Goal: Navigation & Orientation: Find specific page/section

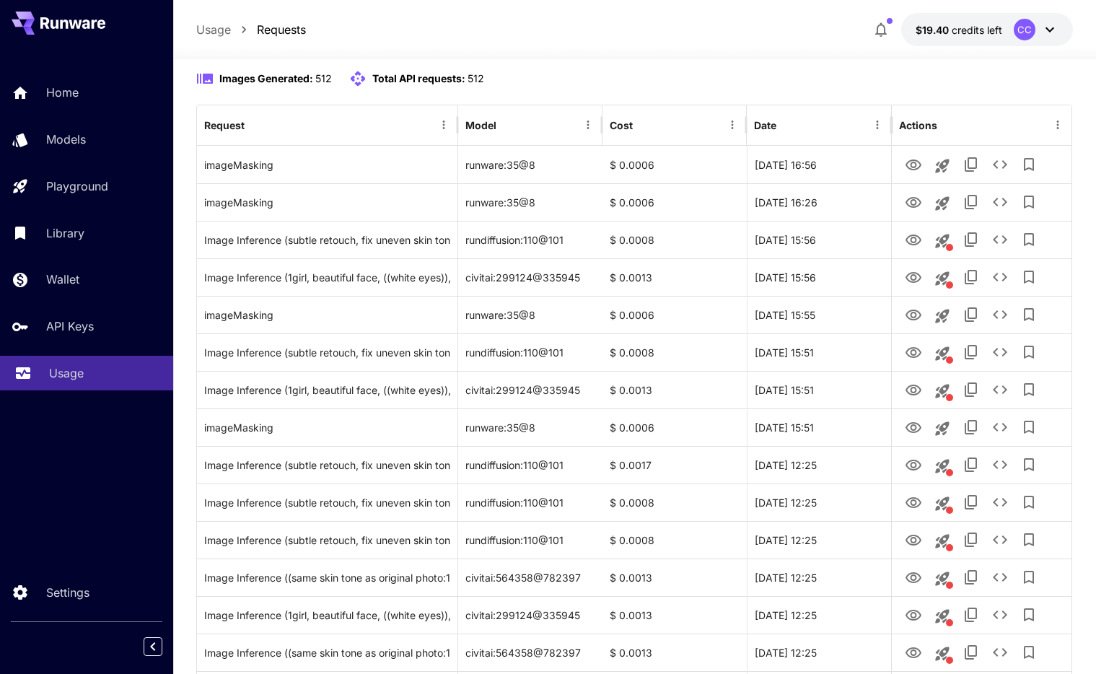
click at [111, 376] on div "Usage" at bounding box center [105, 372] width 113 height 17
click at [107, 337] on link "API Keys" at bounding box center [86, 326] width 173 height 35
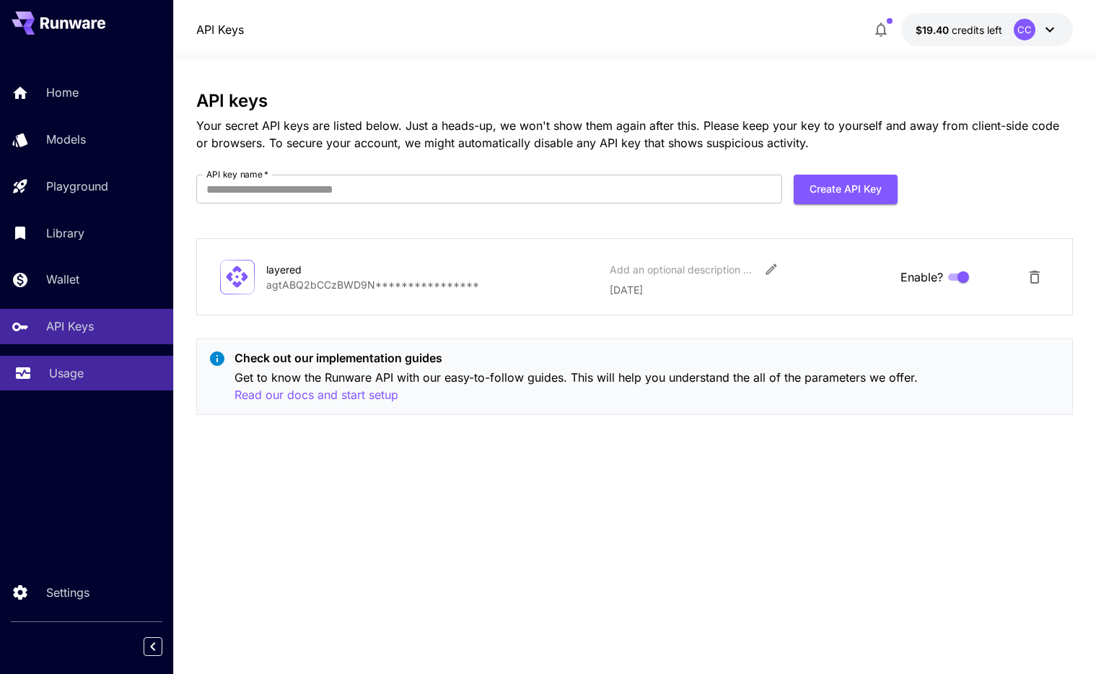
click at [98, 361] on link "Usage" at bounding box center [86, 373] width 173 height 35
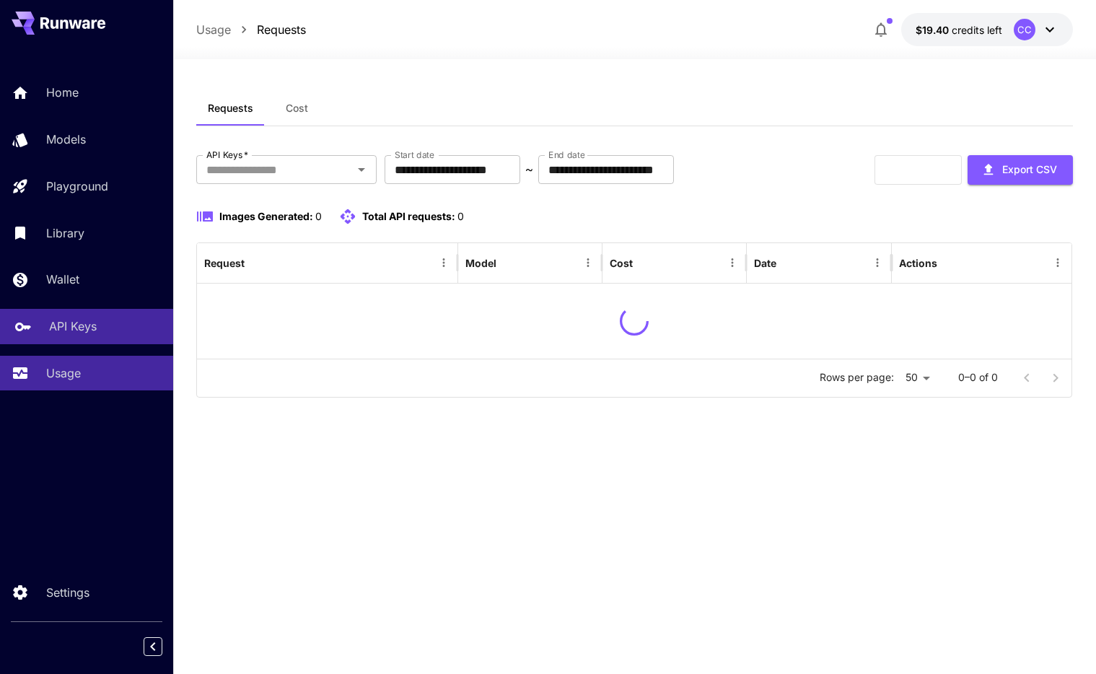
click at [88, 325] on p "API Keys" at bounding box center [73, 325] width 48 height 17
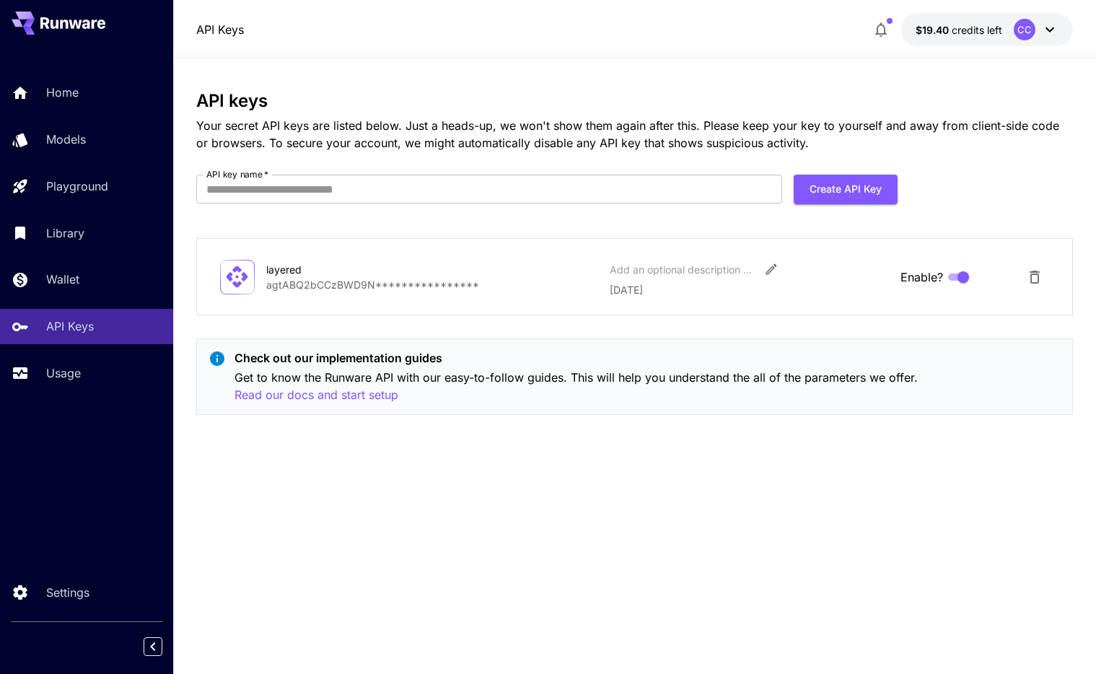
click at [139, 353] on div "Home Models Playground Library Wallet API Keys Usage" at bounding box center [86, 232] width 173 height 315
click at [188, 399] on section "**********" at bounding box center [634, 366] width 923 height 615
click at [132, 384] on link "Usage" at bounding box center [86, 373] width 173 height 35
